Goal: Task Accomplishment & Management: Manage account settings

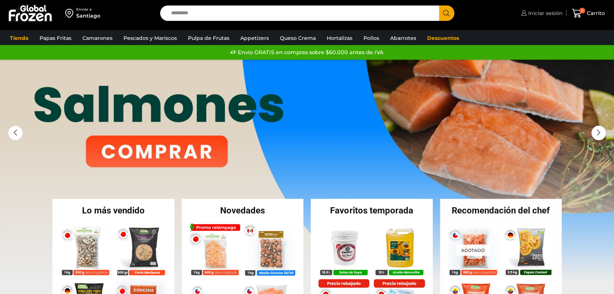
click at [534, 7] on link "Iniciar sesión" at bounding box center [542, 13] width 44 height 15
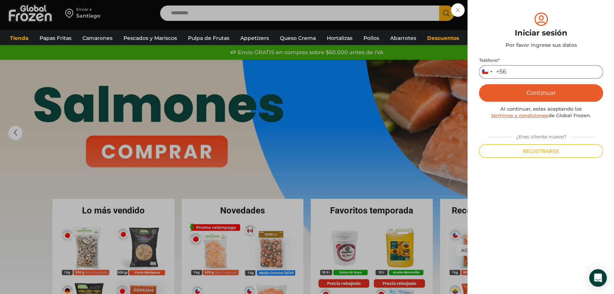
click at [519, 77] on input "Teléfono *" at bounding box center [541, 72] width 124 height 14
click at [542, 91] on button "Continuar" at bounding box center [541, 93] width 124 height 18
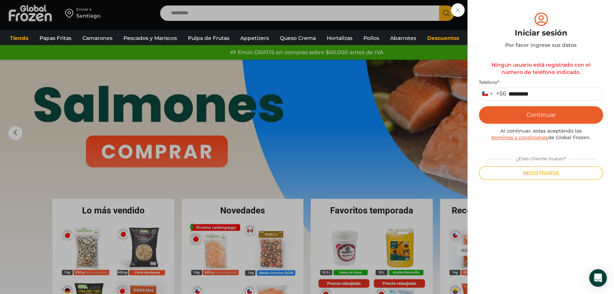
click at [528, 117] on button "Continuar" at bounding box center [541, 115] width 124 height 18
drag, startPoint x: 544, startPoint y: 96, endPoint x: 507, endPoint y: 92, distance: 38.0
click at [506, 92] on input "*********" at bounding box center [541, 94] width 124 height 14
type input "*********"
type button "Enviar código"
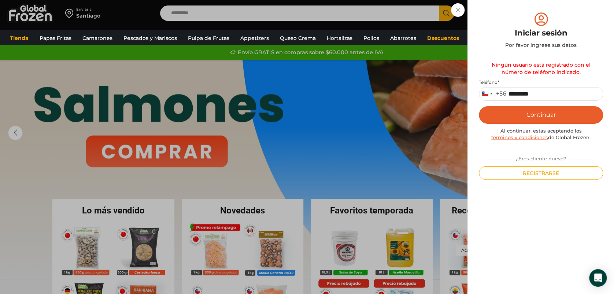
click at [525, 117] on button "Continuar" at bounding box center [541, 115] width 124 height 18
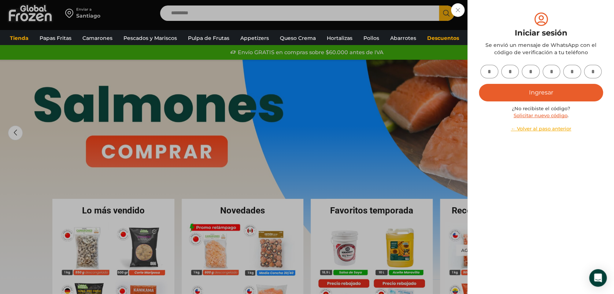
click at [493, 70] on input "text" at bounding box center [490, 72] width 18 height 14
type input "*"
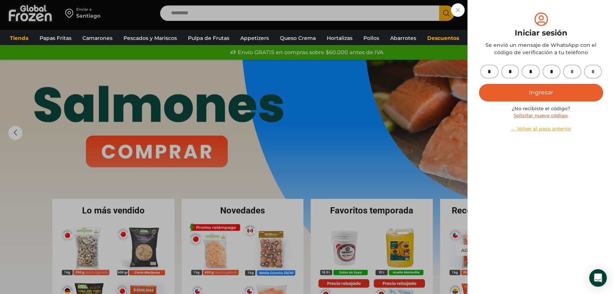
type input "*"
click at [523, 89] on button "Ingresar" at bounding box center [541, 93] width 124 height 18
